Goal: Find specific page/section: Find specific page/section

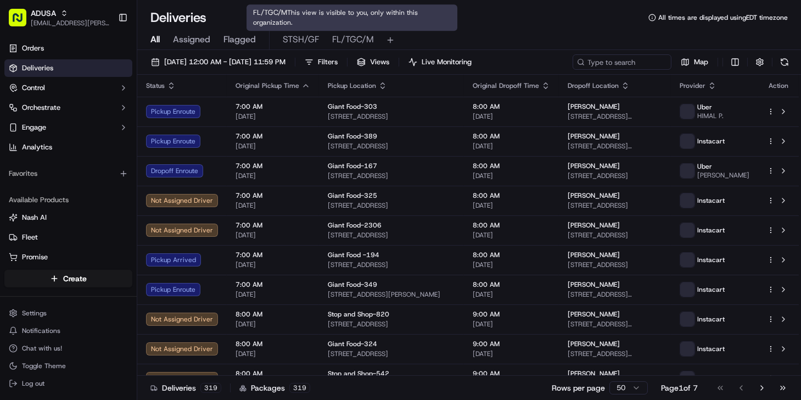
click at [294, 38] on span "STSH/GF" at bounding box center [301, 39] width 36 height 13
